Goal: Transaction & Acquisition: Purchase product/service

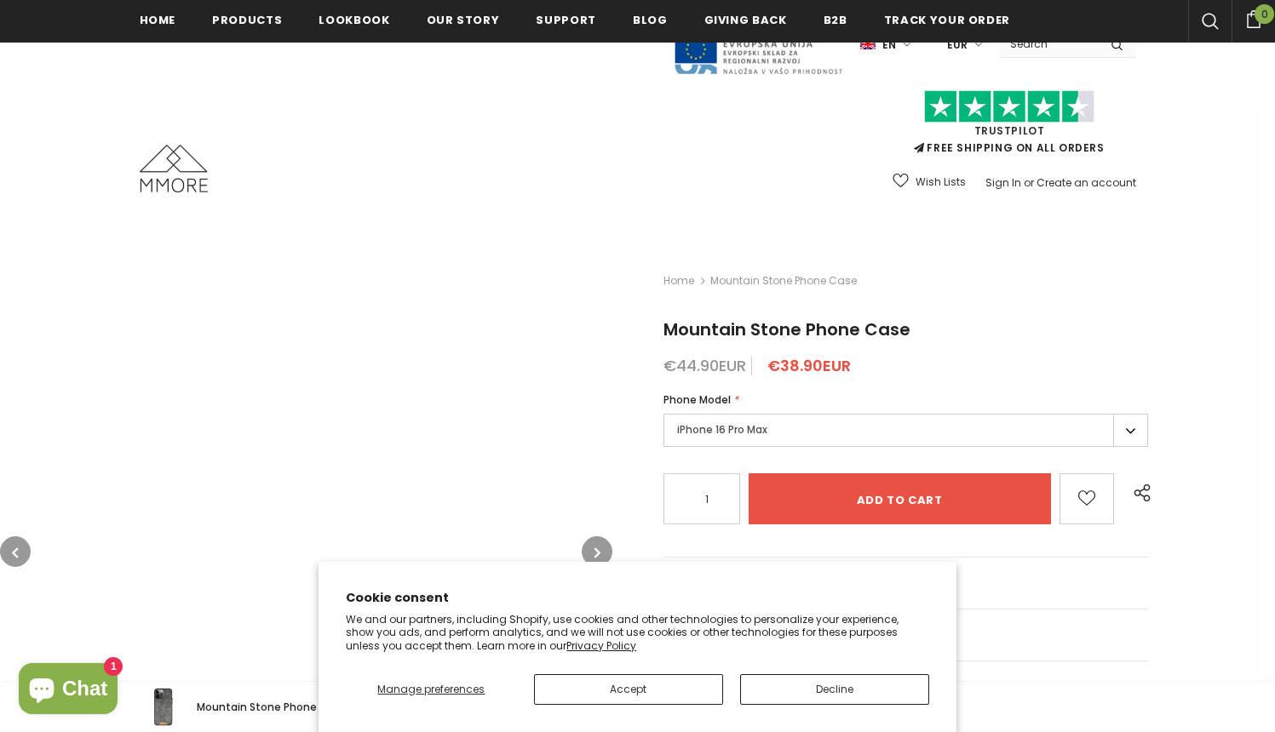
scroll to position [3034, 0]
